Goal: Information Seeking & Learning: Learn about a topic

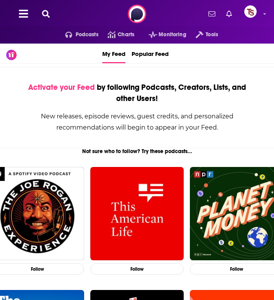
click at [46, 15] on icon at bounding box center [46, 14] width 8 height 8
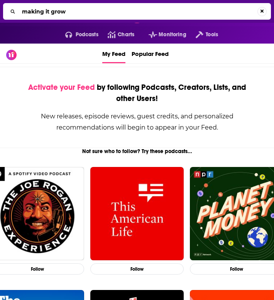
type input "making it grow"
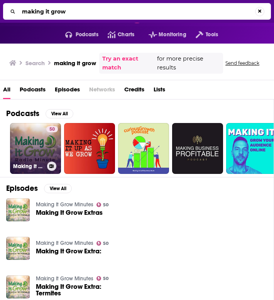
click at [41, 148] on link "50 Making It Grow Minutes" at bounding box center [35, 148] width 51 height 51
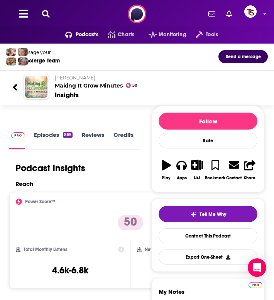
click at [46, 10] on icon at bounding box center [46, 14] width 8 height 8
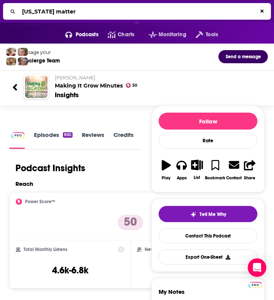
type input "[US_STATE] matters"
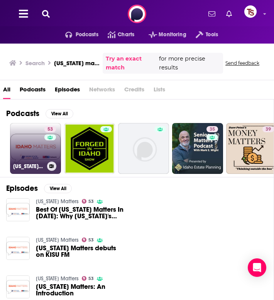
click at [36, 147] on link "53 [US_STATE] Matters" at bounding box center [35, 148] width 51 height 51
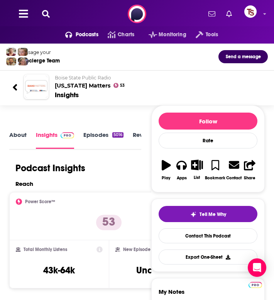
click at [47, 14] on icon at bounding box center [46, 14] width 8 height 8
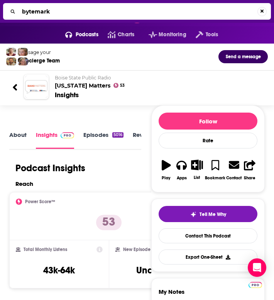
type input "bytemarks"
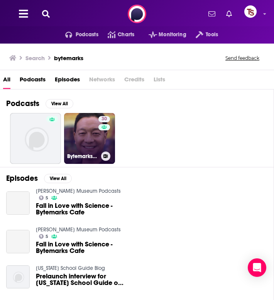
click at [78, 133] on link "30 Bytemarks Café" at bounding box center [89, 138] width 51 height 51
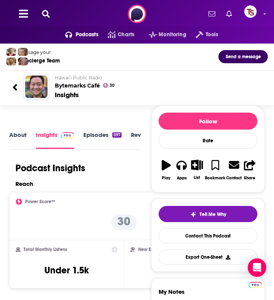
click at [41, 15] on button at bounding box center [46, 14] width 12 height 9
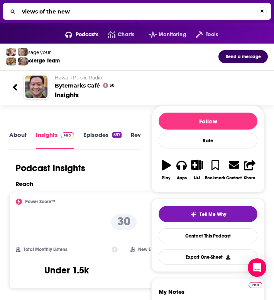
type input "views of the news"
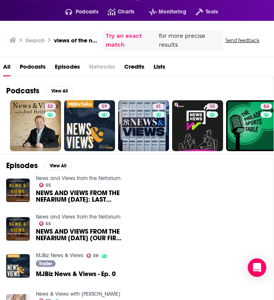
scroll to position [14, 0]
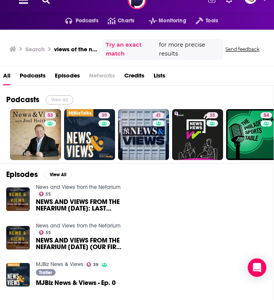
click at [66, 101] on button "View All" at bounding box center [60, 99] width 28 height 9
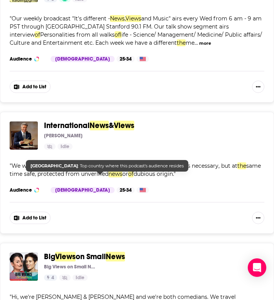
scroll to position [3525, 0]
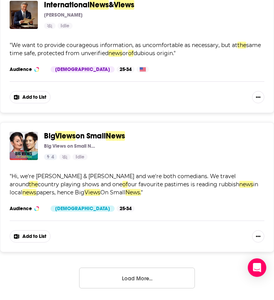
click at [133, 268] on button "Load More..." at bounding box center [137, 278] width 116 height 21
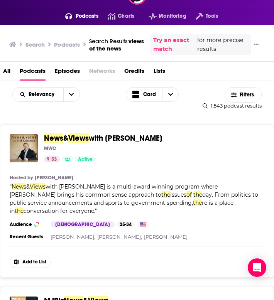
scroll to position [0, 0]
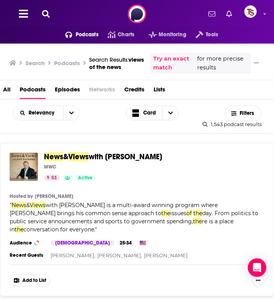
click at [44, 12] on icon at bounding box center [46, 14] width 8 height 8
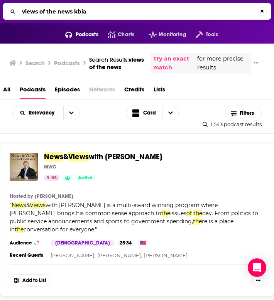
type input "views of the news kbia"
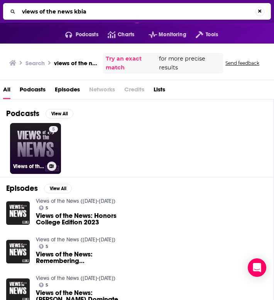
click at [29, 156] on link "5 Views of the News ([DATE]-[DATE])" at bounding box center [35, 148] width 51 height 51
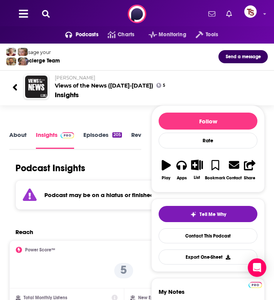
click at [48, 17] on icon at bounding box center [46, 14] width 8 height 8
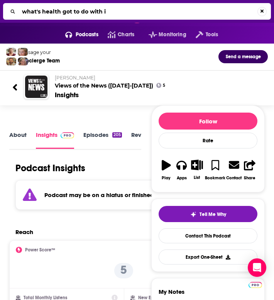
type input "what's health got to do with it"
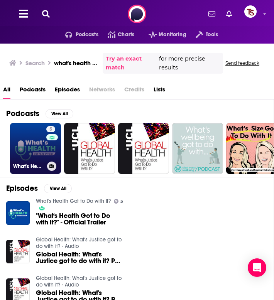
click at [30, 152] on link "5 What's Health Got to Do with It?" at bounding box center [35, 148] width 51 height 51
